Goal: Information Seeking & Learning: Learn about a topic

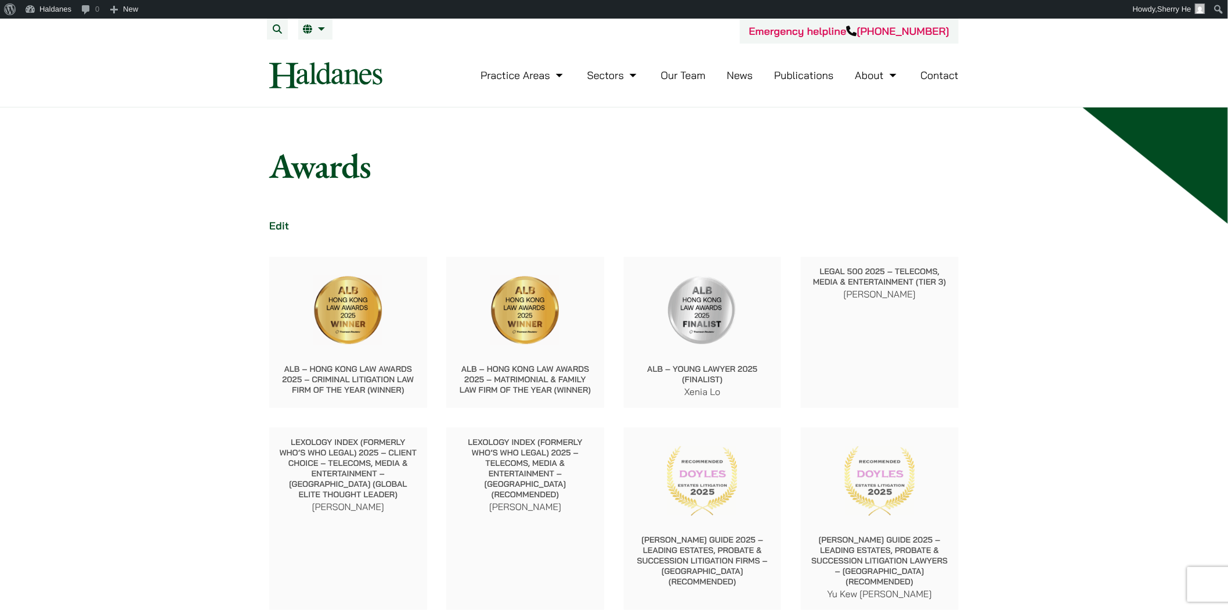
drag, startPoint x: 794, startPoint y: 73, endPoint x: 794, endPoint y: 96, distance: 22.6
click at [794, 73] on link "Publications" at bounding box center [804, 75] width 60 height 13
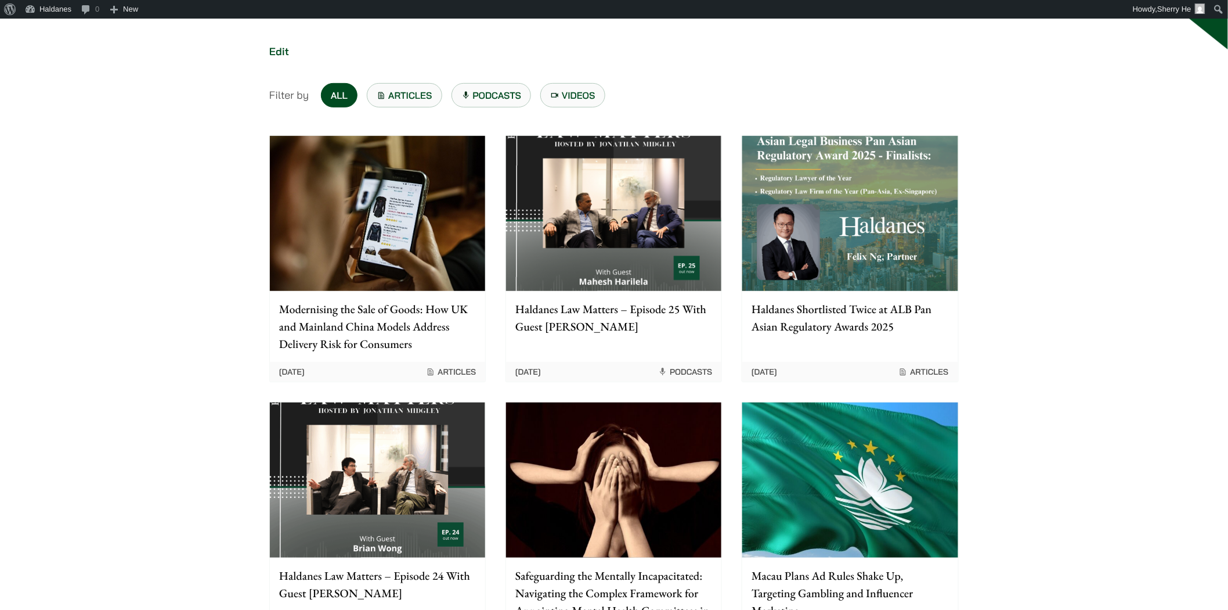
scroll to position [193, 0]
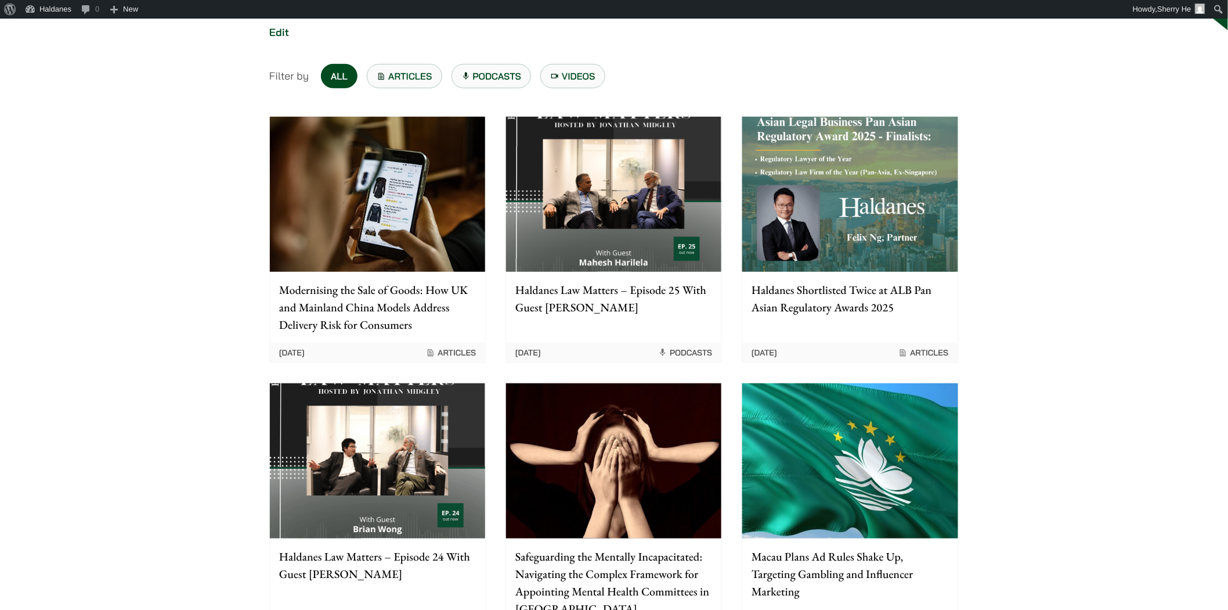
click at [589, 227] on img at bounding box center [613, 194] width 215 height 155
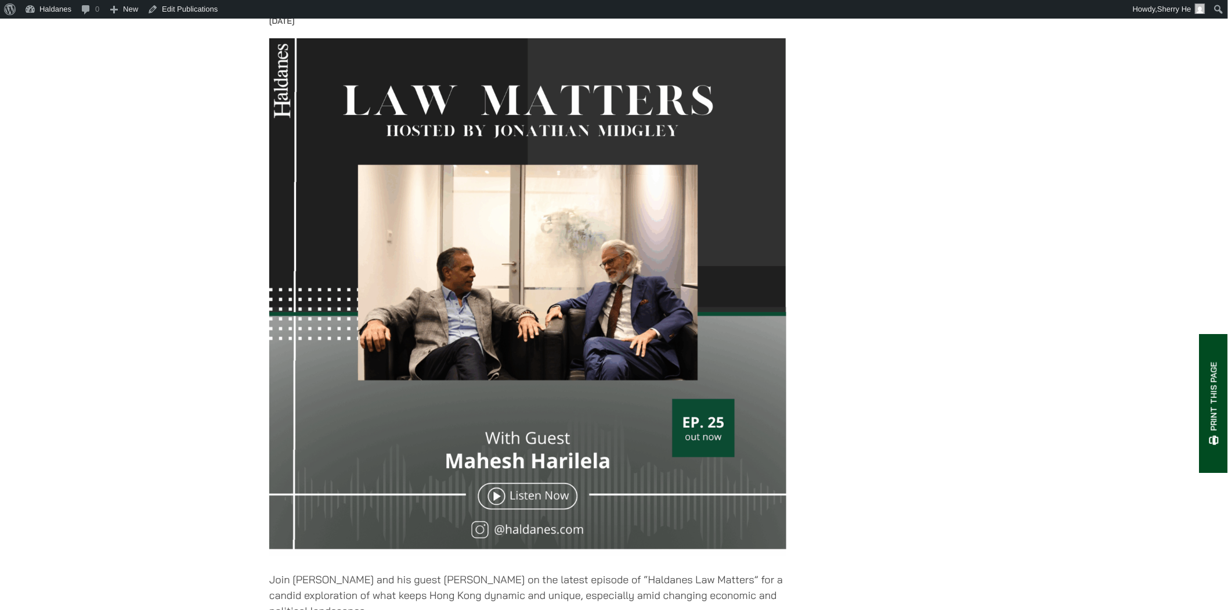
scroll to position [193, 0]
